Goal: Find specific page/section: Locate a particular part of the current website

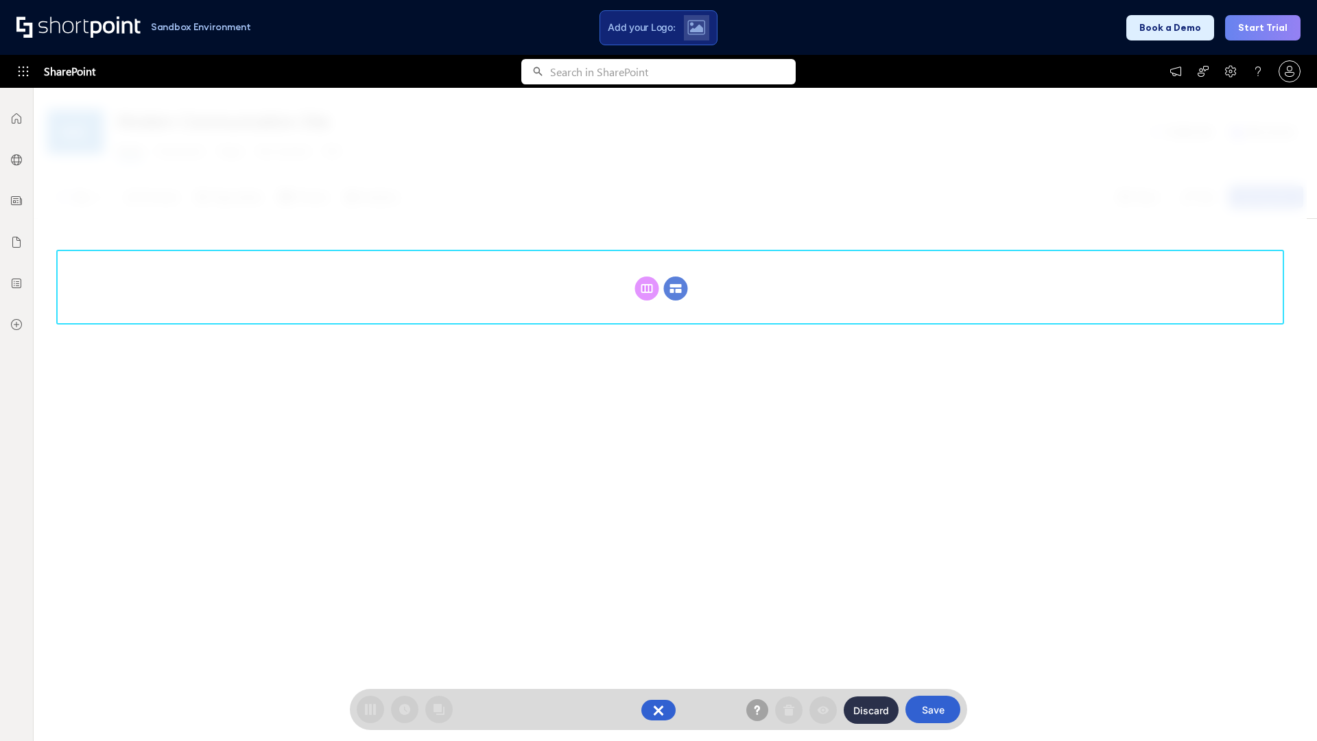
click at [676, 288] on circle at bounding box center [676, 288] width 24 height 24
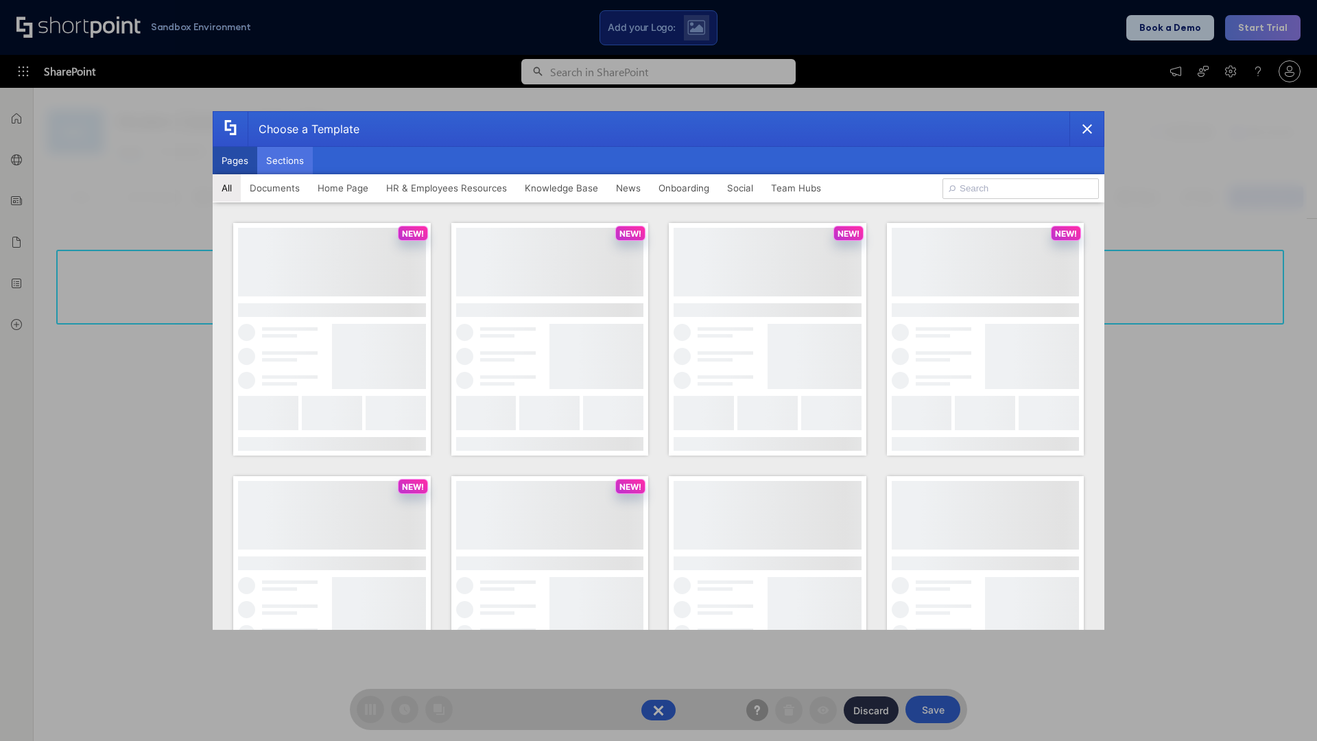
click at [285, 160] on button "Sections" at bounding box center [285, 160] width 56 height 27
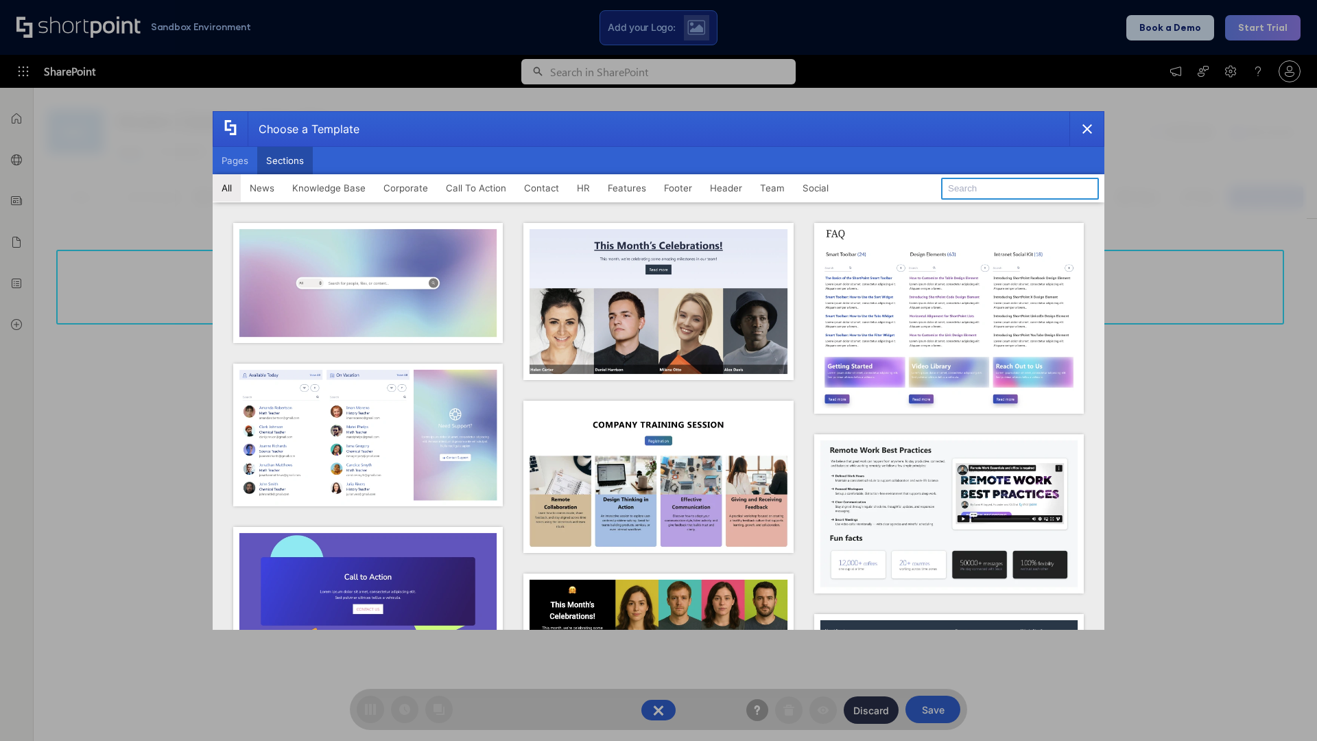
type input "Resources"
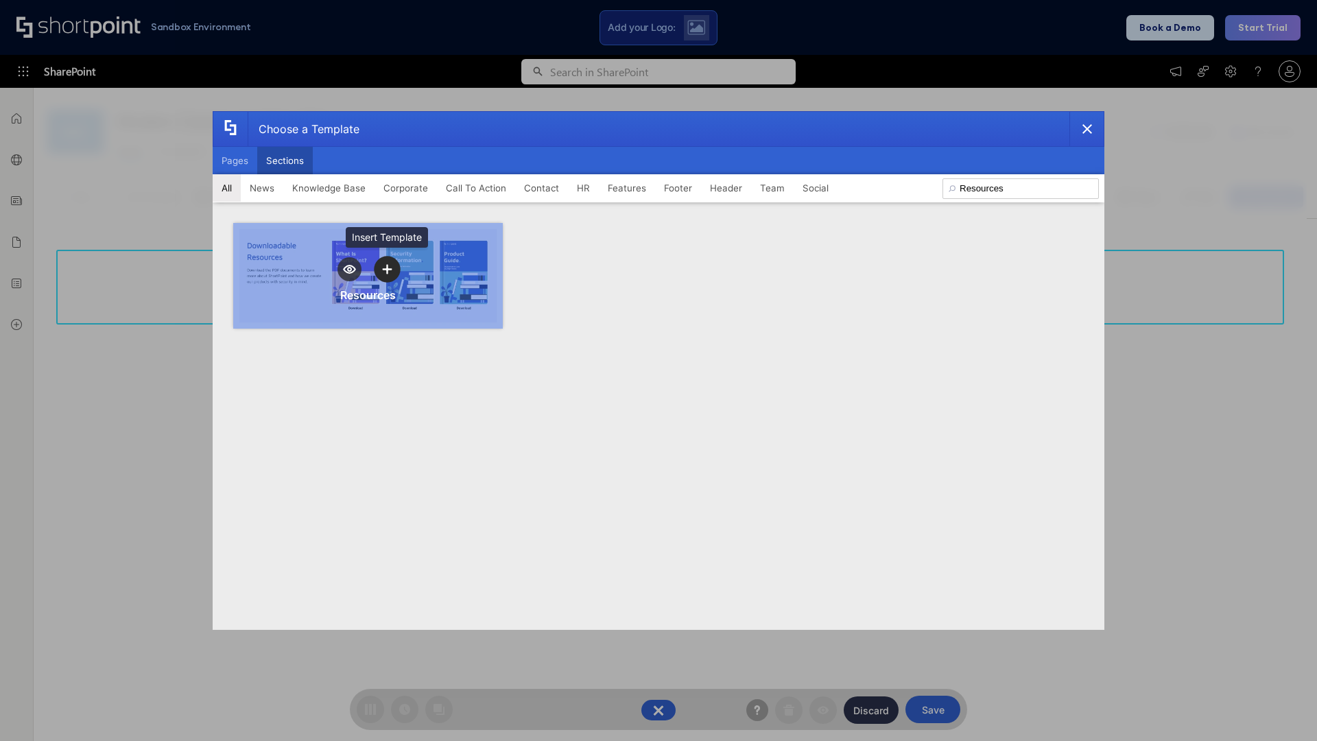
click at [387, 269] on icon "template selector" at bounding box center [387, 269] width 10 height 10
